Goal: Transaction & Acquisition: Purchase product/service

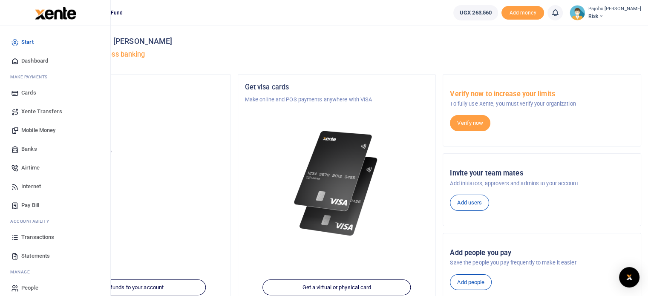
click at [38, 130] on span "Mobile Money" at bounding box center [38, 130] width 34 height 9
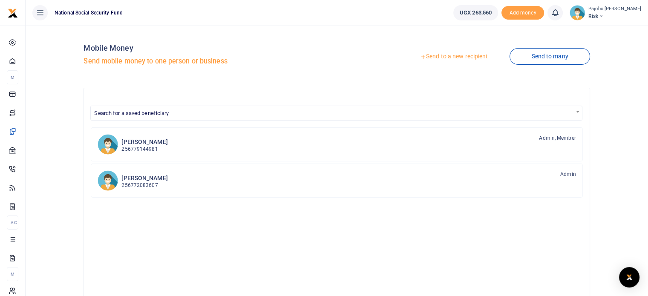
click at [464, 52] on link "Send to a new recipient" at bounding box center [454, 56] width 111 height 15
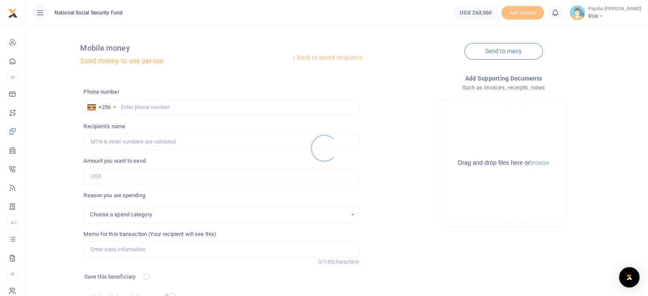
select select
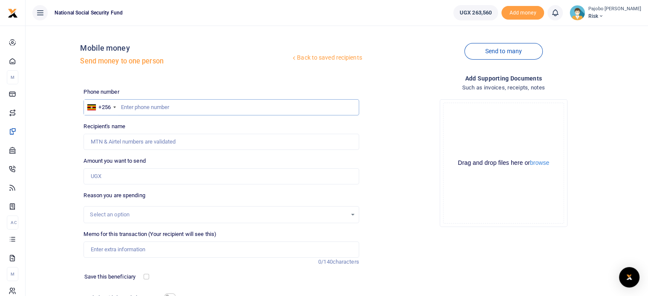
click at [168, 107] on input "text" at bounding box center [221, 107] width 275 height 16
click at [168, 110] on input "text" at bounding box center [221, 107] width 275 height 16
type input "0"
type input "780551491"
type input "Wilberforce Mutungi"
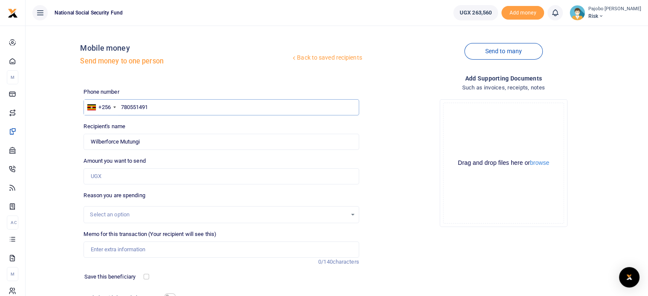
type input "780551491"
click at [130, 176] on input "Amount you want to send" at bounding box center [221, 176] width 275 height 16
click at [131, 174] on input "Amount you want to send" at bounding box center [221, 176] width 275 height 16
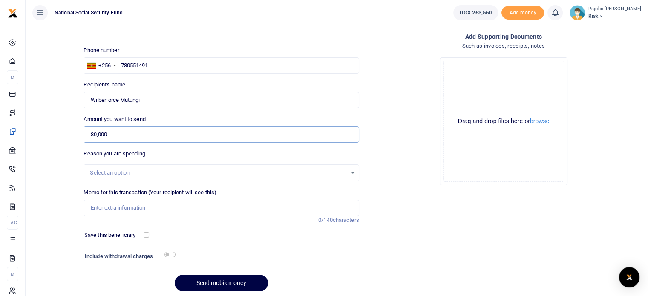
scroll to position [72, 0]
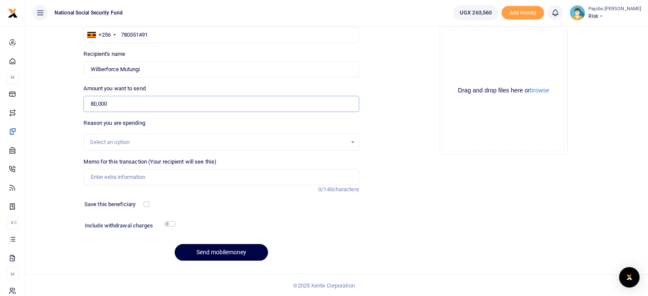
type input "80,000"
click at [116, 176] on input "Memo for this transaction (Your recipient will see this)" at bounding box center [221, 177] width 275 height 16
type input "B"
type input "ERM breakfast for [DATE] and [DATE]"
click at [168, 223] on input "checkbox" at bounding box center [170, 224] width 11 height 6
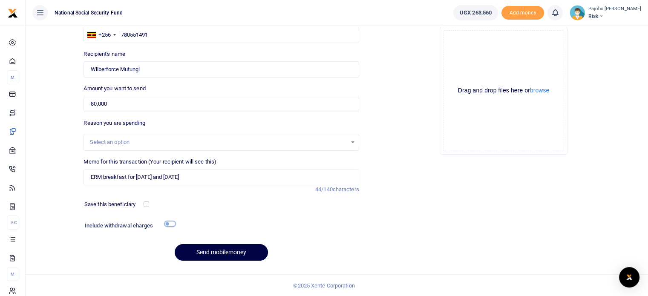
checkbox input "true"
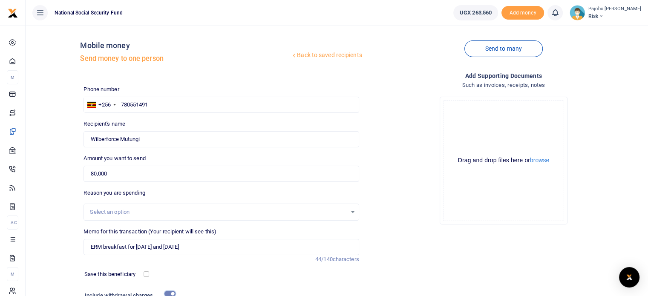
scroll to position [0, 0]
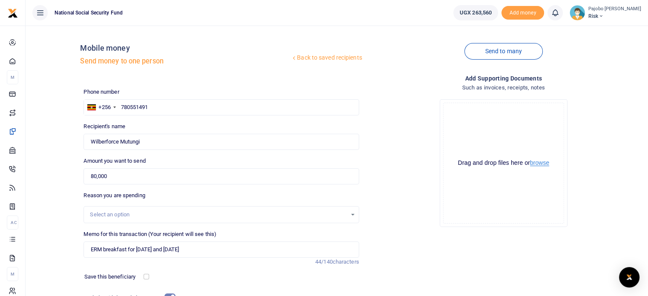
click at [537, 166] on button "browse" at bounding box center [539, 163] width 19 height 6
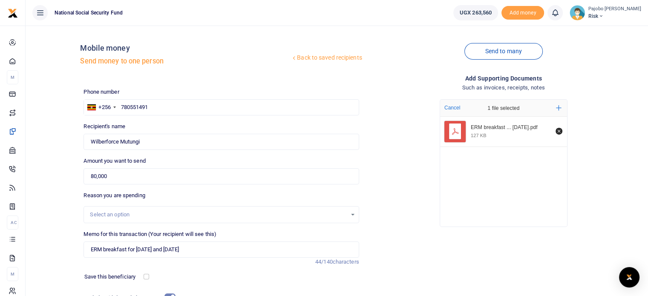
click at [457, 130] on icon "File Uploader" at bounding box center [455, 131] width 11 height 11
click at [498, 133] on div "127 KB" at bounding box center [511, 136] width 80 height 6
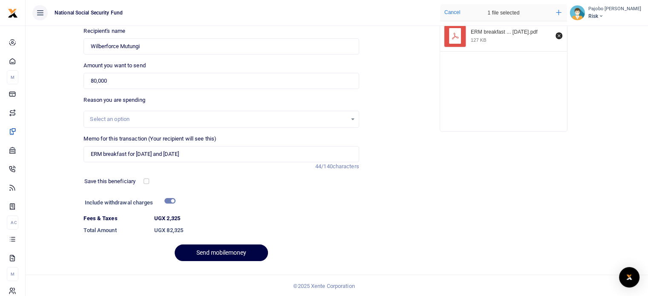
scroll to position [96, 0]
click at [230, 252] on button "Send mobilemoney" at bounding box center [221, 252] width 93 height 17
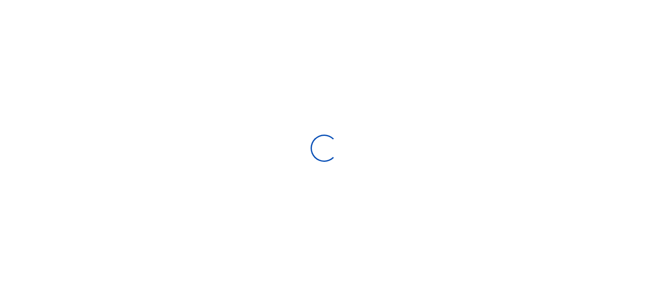
scroll to position [72, 0]
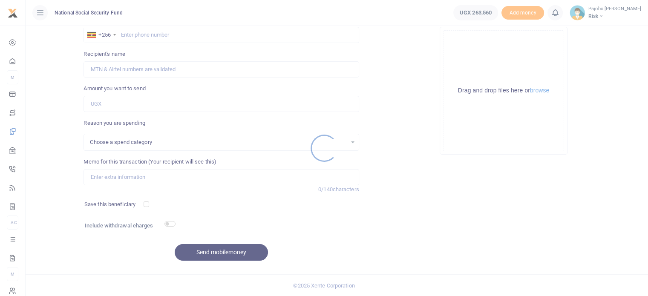
select select
